Goal: Use online tool/utility: Utilize a website feature to perform a specific function

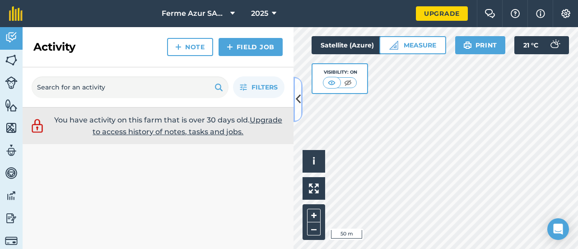
click at [296, 98] on icon at bounding box center [298, 99] width 5 height 16
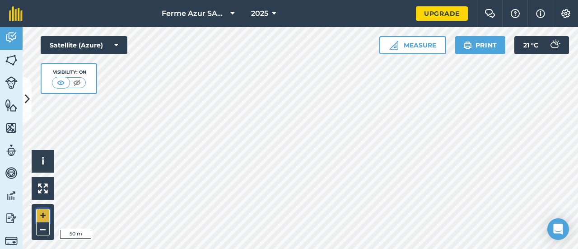
click at [44, 219] on button "+" at bounding box center [43, 216] width 14 height 14
click at [47, 215] on button "+" at bounding box center [43, 216] width 14 height 14
click at [43, 227] on button "–" at bounding box center [43, 228] width 14 height 13
click at [398, 45] on button "Measure" at bounding box center [412, 45] width 67 height 18
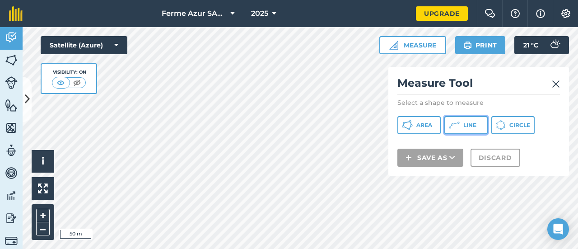
click at [471, 125] on span "Line" at bounding box center [469, 125] width 13 height 7
click at [556, 85] on img at bounding box center [556, 84] width 8 height 11
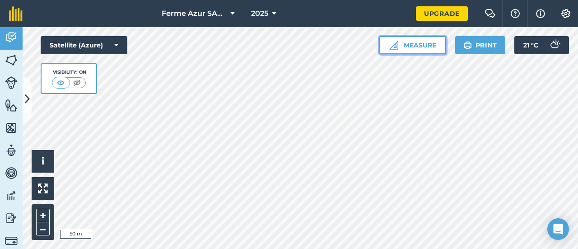
click at [422, 47] on button "Measure" at bounding box center [412, 45] width 67 height 18
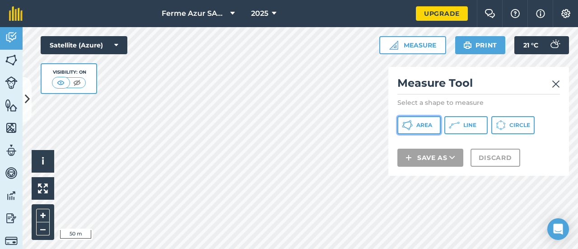
click at [426, 126] on span "Area" at bounding box center [424, 125] width 16 height 7
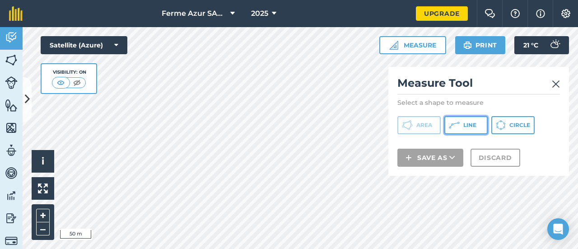
click at [460, 126] on button "Line" at bounding box center [465, 125] width 43 height 18
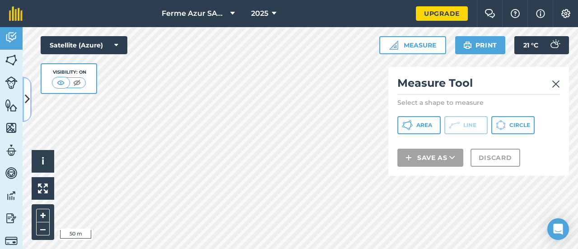
click at [27, 95] on icon at bounding box center [27, 99] width 5 height 16
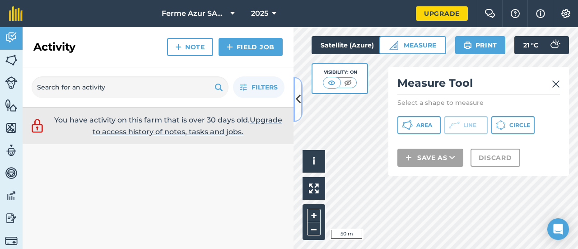
click at [298, 97] on icon at bounding box center [298, 99] width 5 height 16
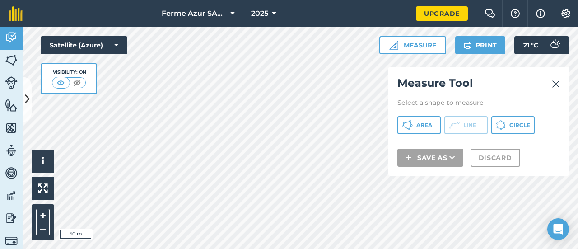
click at [556, 81] on img at bounding box center [556, 84] width 8 height 11
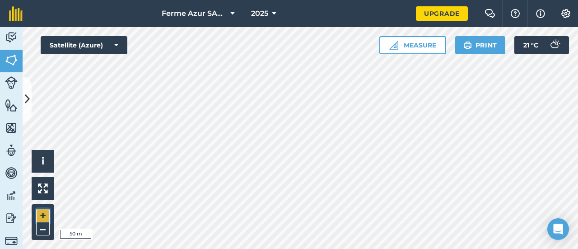
click at [43, 215] on button "+" at bounding box center [43, 216] width 14 height 14
click at [244, 248] on html "Ferme Azur SARL 2025 Upgrade Farm Chat Help Info Settings Map printing is not a…" at bounding box center [289, 124] width 578 height 249
click at [42, 215] on button "+" at bounding box center [43, 216] width 14 height 14
click at [38, 232] on button "–" at bounding box center [43, 228] width 14 height 13
click at [43, 228] on button "–" at bounding box center [43, 228] width 14 height 13
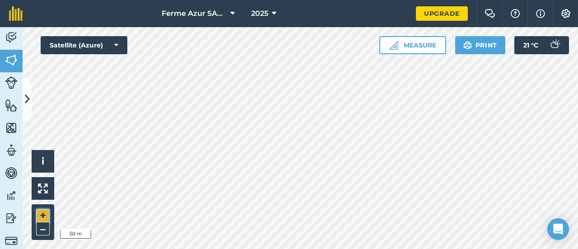
click at [46, 215] on button "+" at bounding box center [43, 216] width 14 height 14
